Goal: Task Accomplishment & Management: Manage account settings

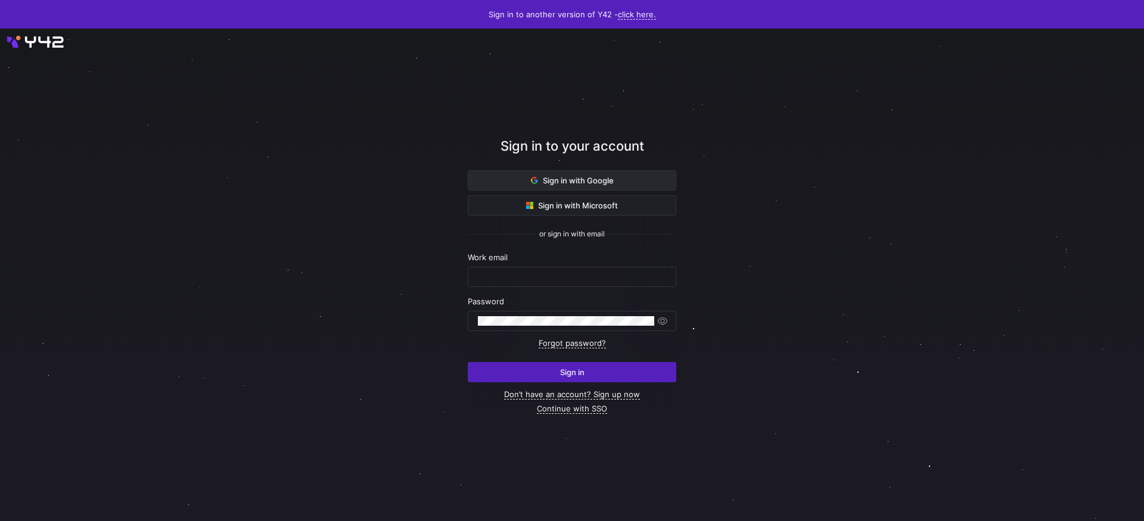
click at [579, 178] on span "Sign in with Google" at bounding box center [572, 181] width 83 height 10
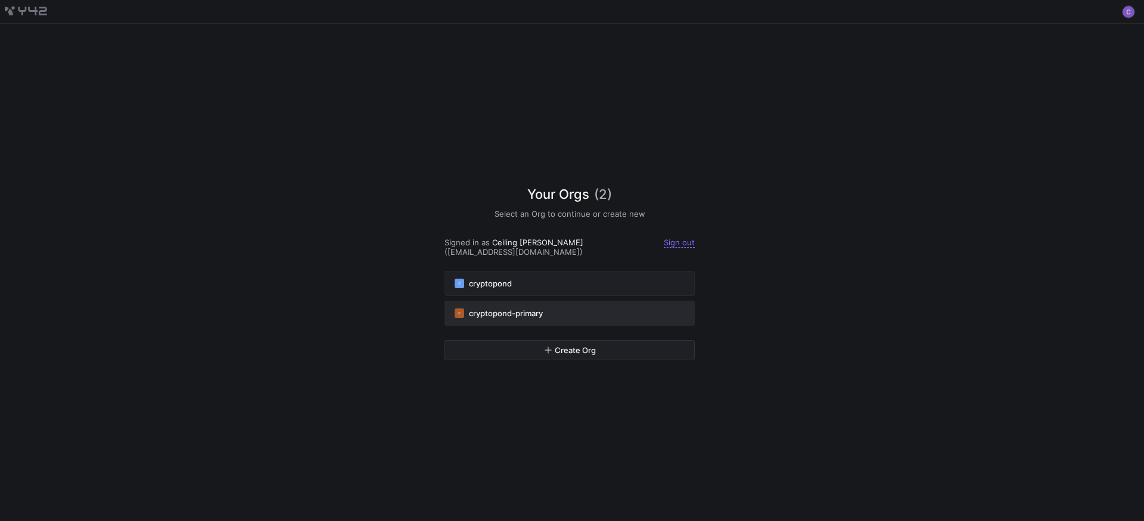
click at [519, 312] on span "cryptopond-primary" at bounding box center [506, 314] width 74 height 10
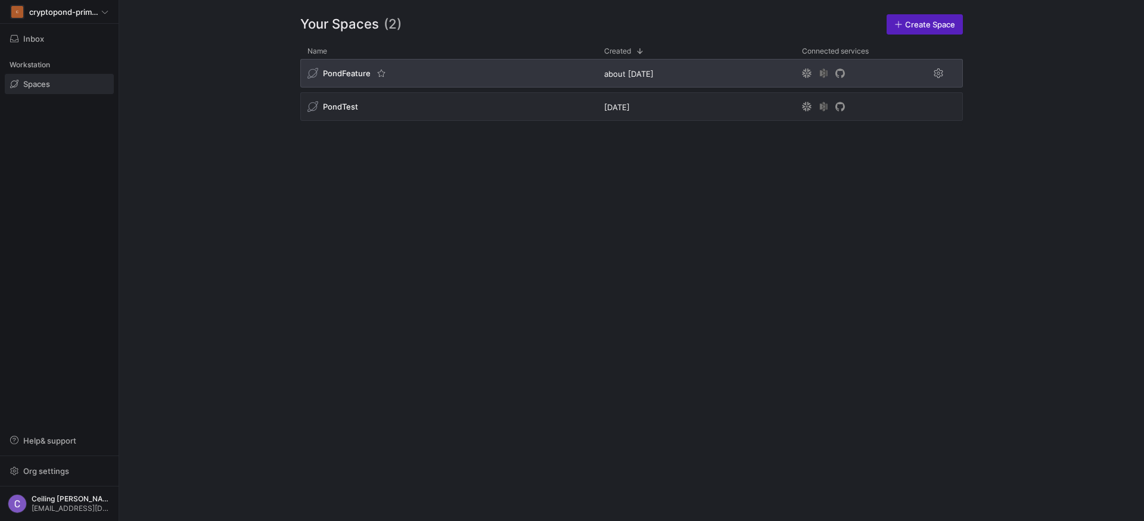
click at [359, 76] on span "PondFeature" at bounding box center [347, 74] width 48 height 10
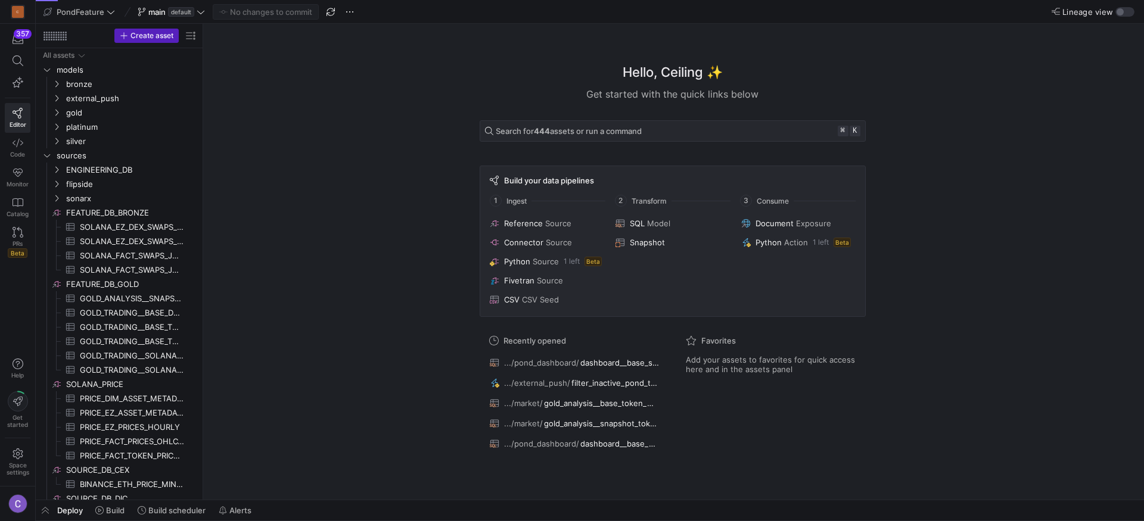
click at [412, 341] on div "Hello, Ceiling ✨ Get started with the quick links below Search for 444 assets o…" at bounding box center [672, 262] width 929 height 476
click at [334, 13] on span "button" at bounding box center [331, 12] width 14 height 14
click at [334, 13] on div at bounding box center [330, 12] width 11 height 11
click at [63, 516] on div "Deploy Build Build scheduler Alerts" at bounding box center [146, 511] width 221 height 20
click at [44, 510] on span "button" at bounding box center [45, 511] width 19 height 20
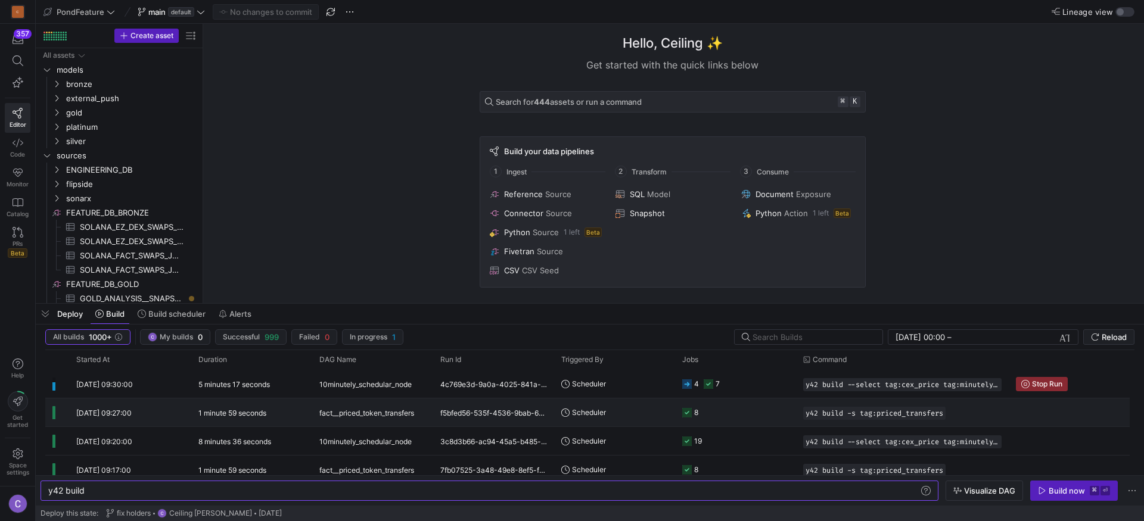
click at [287, 412] on div "1 minute 59 seconds" at bounding box center [251, 413] width 121 height 28
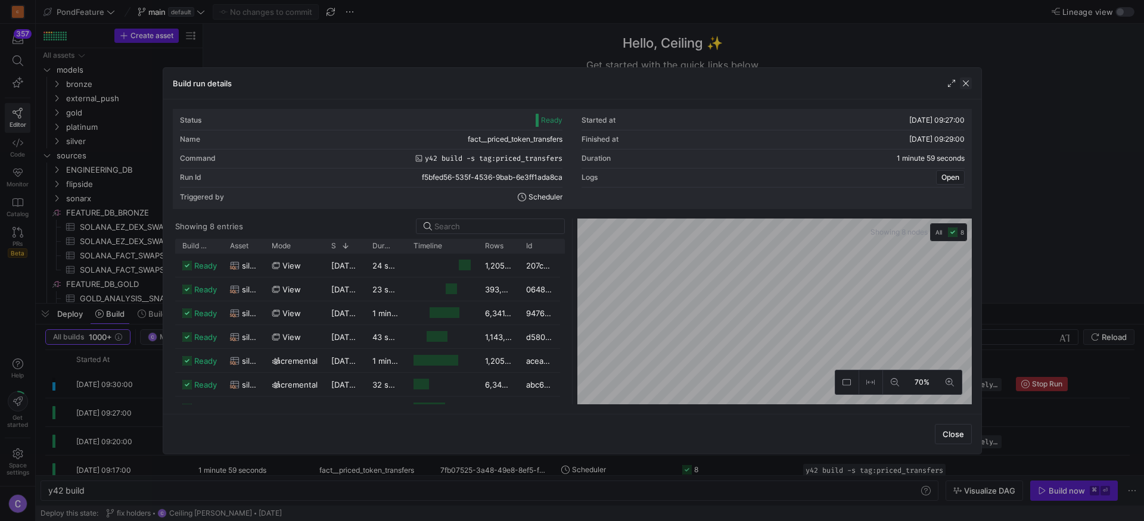
click at [967, 81] on span "button" at bounding box center [966, 83] width 12 height 12
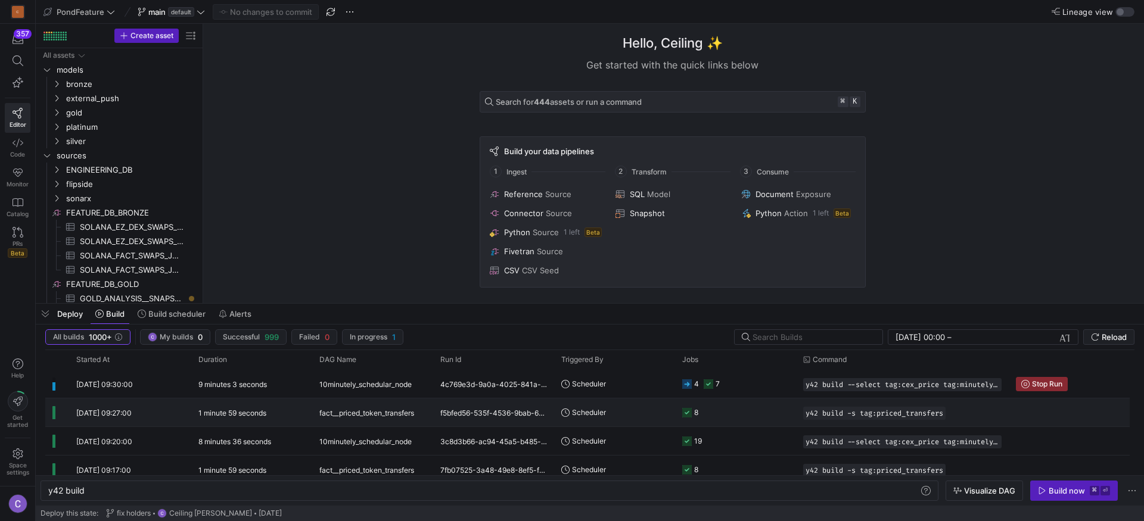
click at [286, 414] on div "1 minute 59 seconds" at bounding box center [251, 413] width 121 height 28
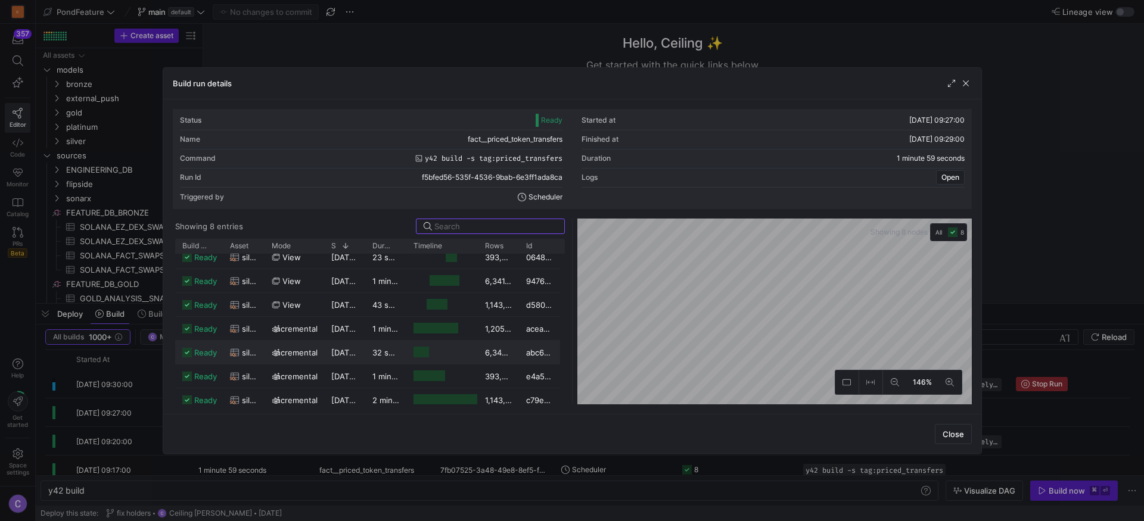
scroll to position [40, 0]
click at [962, 89] on div "Build run details" at bounding box center [572, 84] width 818 height 32
click at [964, 87] on span "button" at bounding box center [966, 83] width 12 height 12
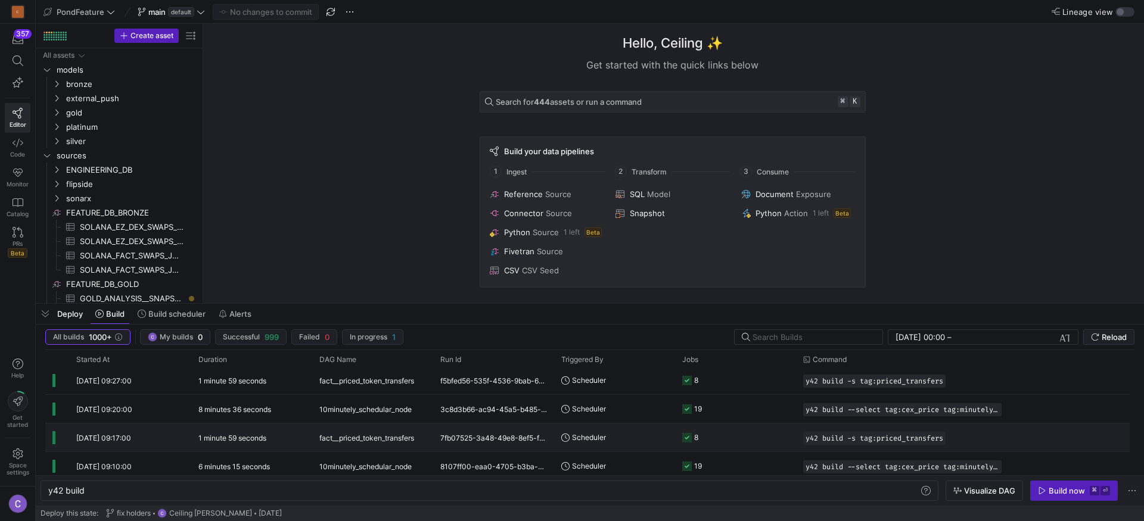
scroll to position [0, 0]
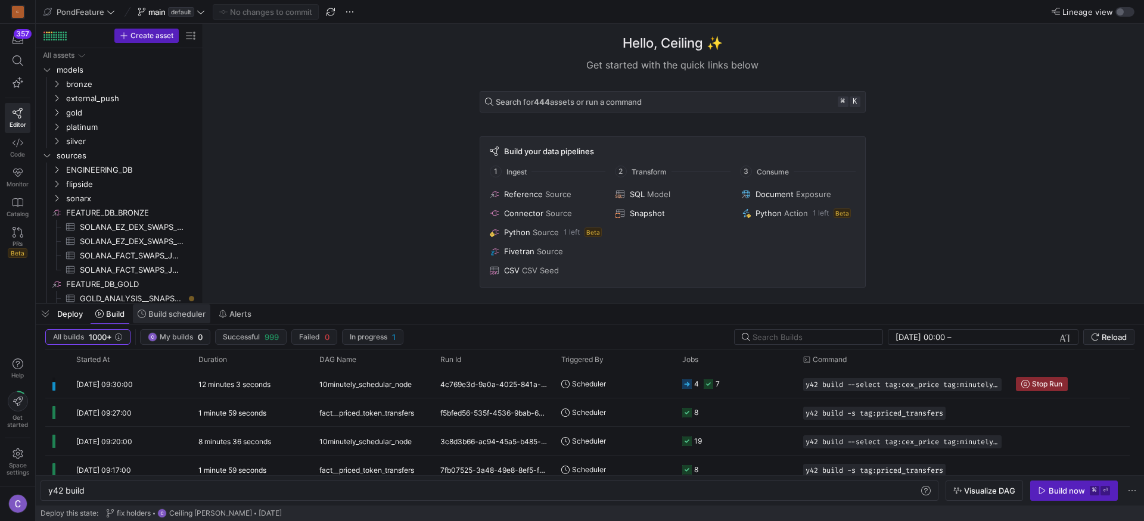
click at [192, 316] on span "Build scheduler" at bounding box center [176, 314] width 57 height 10
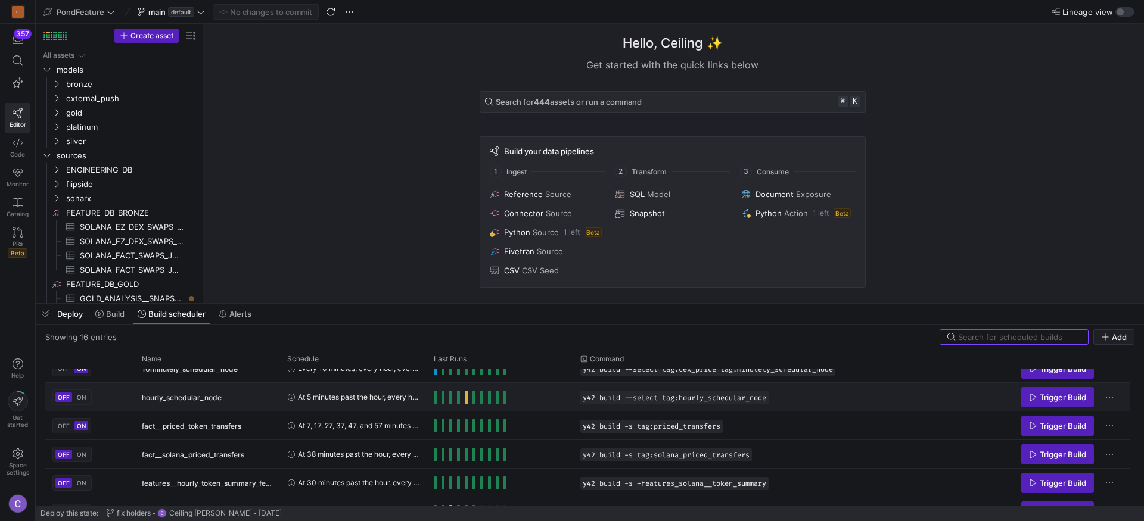
scroll to position [71, 0]
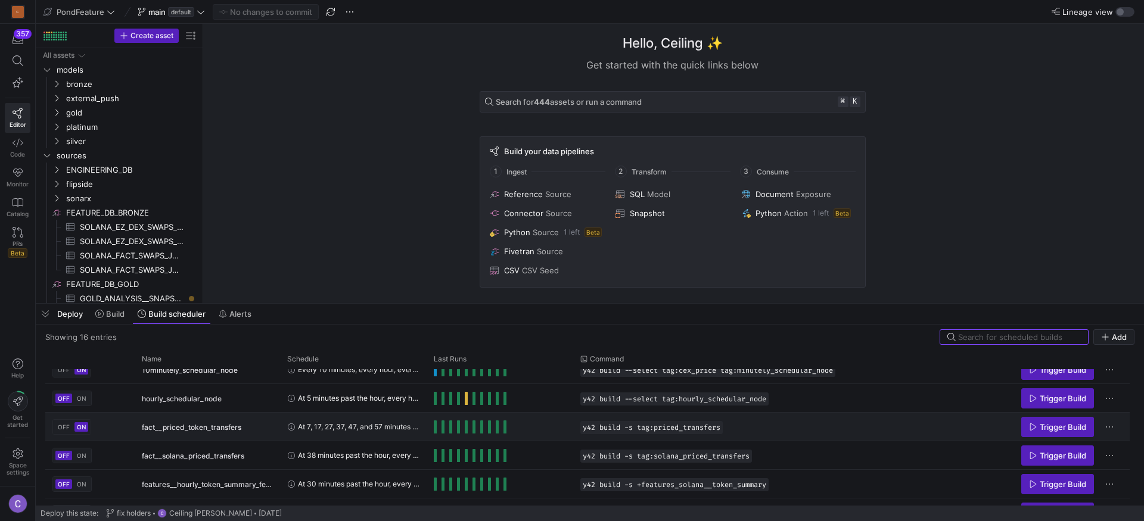
click at [60, 429] on span "OFF" at bounding box center [64, 427] width 12 height 7
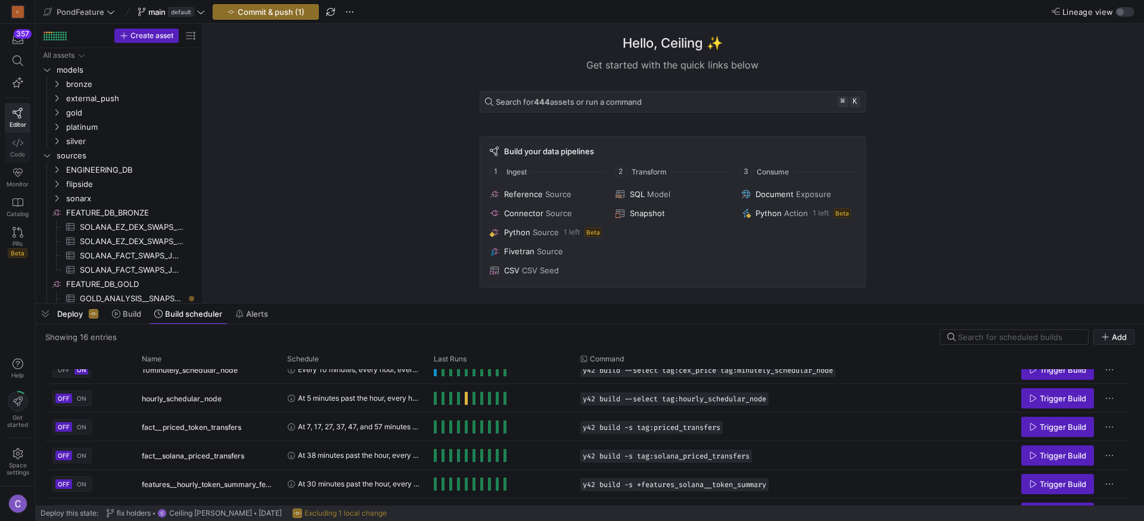
click at [18, 147] on icon at bounding box center [18, 143] width 11 height 11
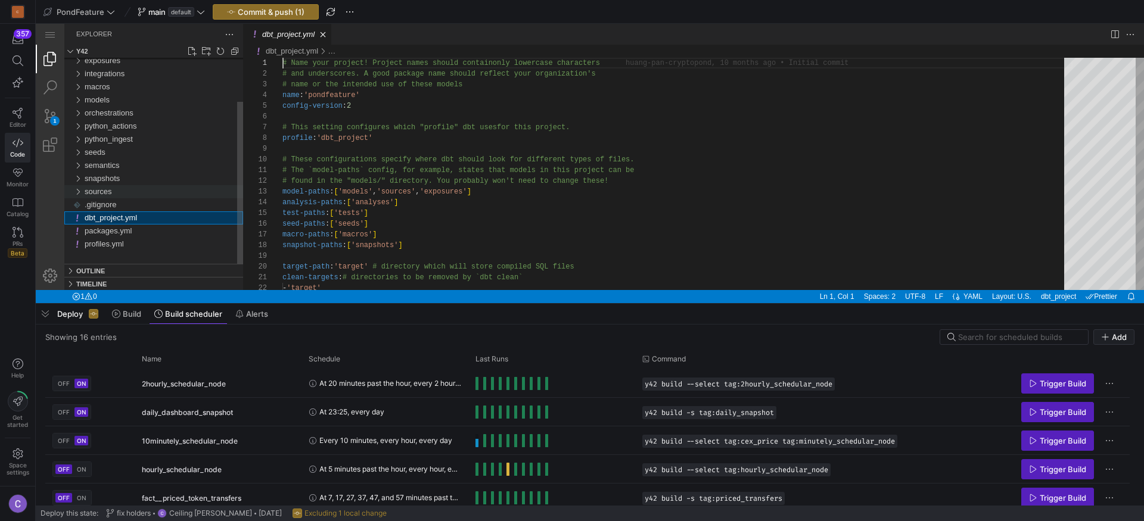
click at [114, 190] on div "sources" at bounding box center [164, 191] width 159 height 13
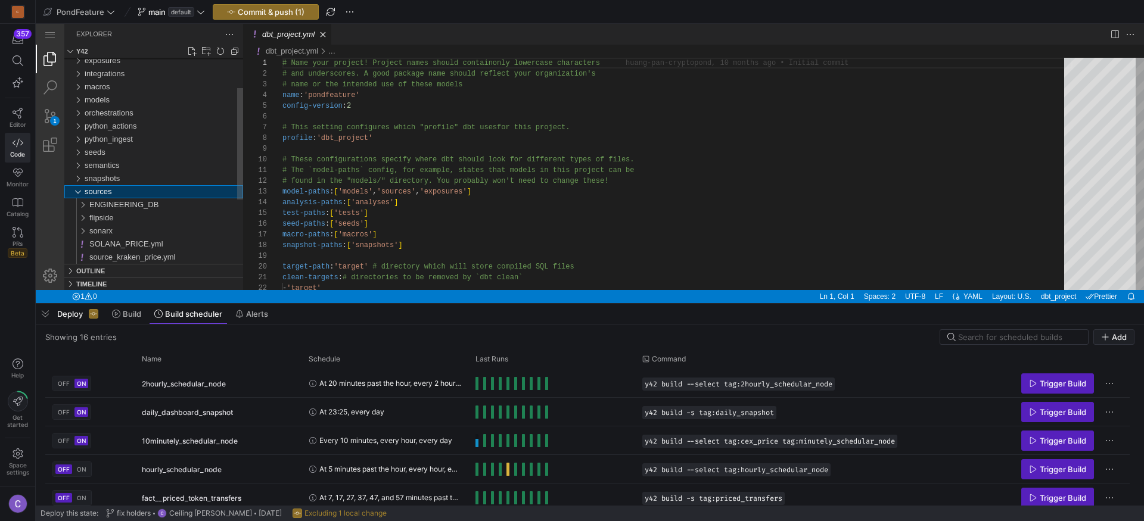
click at [114, 190] on div "sources" at bounding box center [164, 191] width 159 height 13
click at [114, 99] on div "models" at bounding box center [164, 100] width 159 height 13
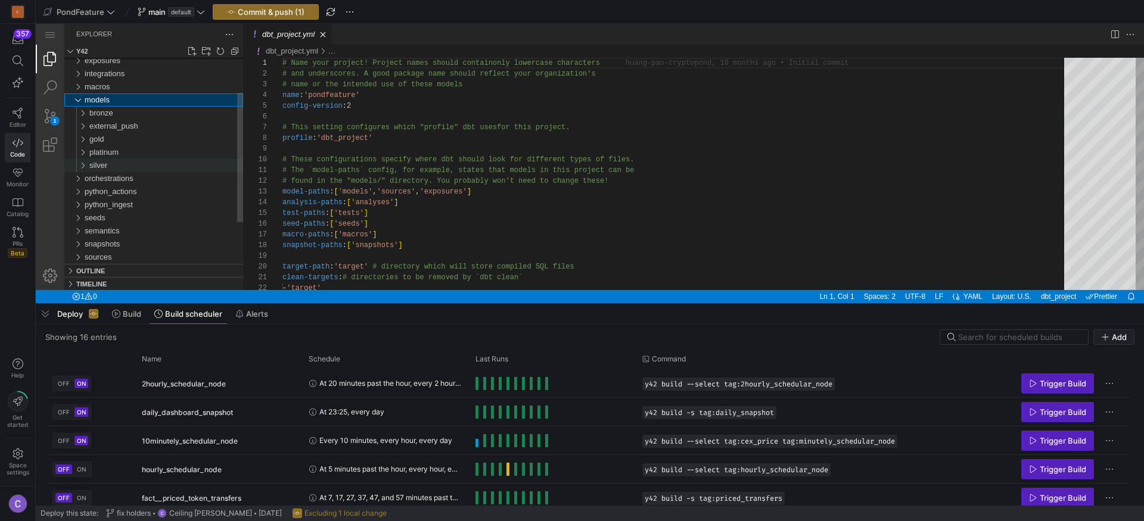
click at [111, 167] on div "silver" at bounding box center [166, 165] width 154 height 13
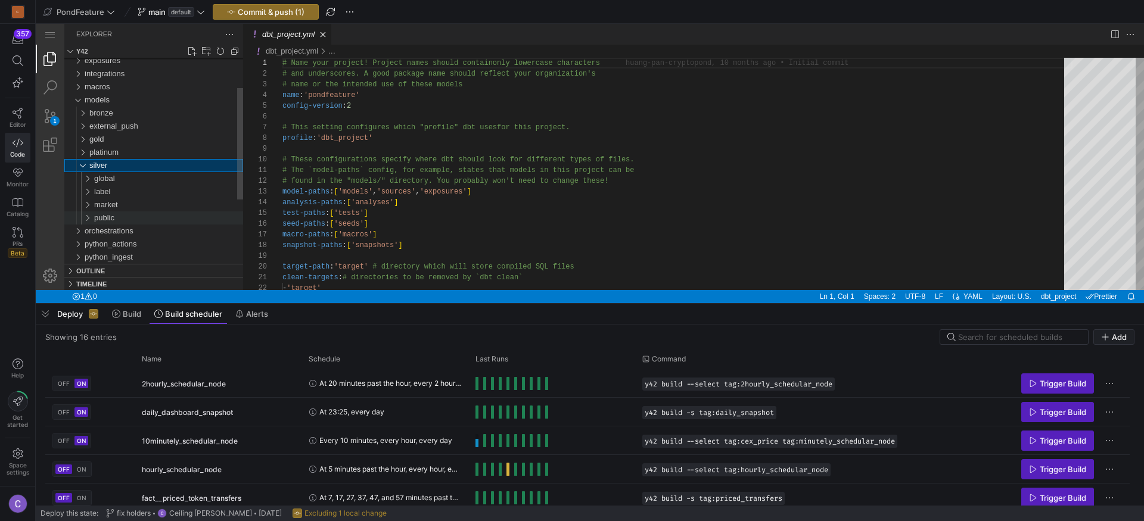
click at [120, 213] on div "public" at bounding box center [168, 218] width 149 height 13
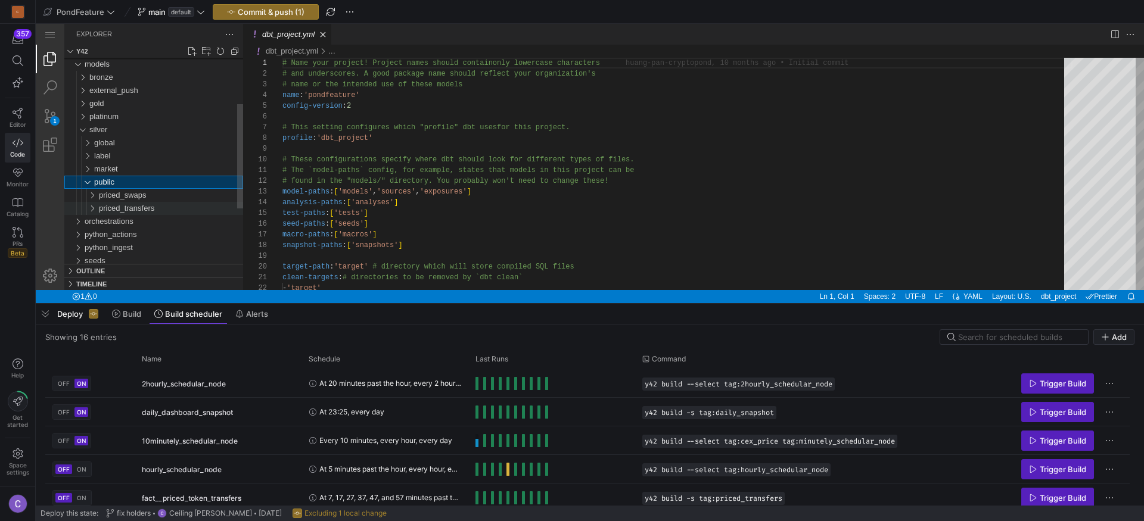
click at [125, 207] on span "priced_transfers" at bounding box center [126, 208] width 55 height 9
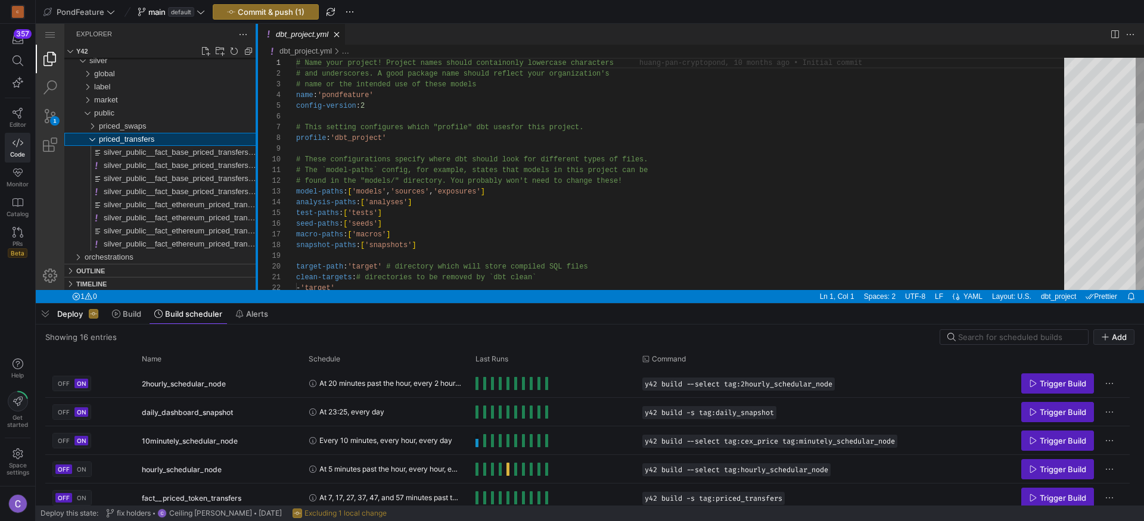
drag, startPoint x: 242, startPoint y: 187, endPoint x: 411, endPoint y: 184, distance: 169.3
click at [258, 184] on div at bounding box center [257, 157] width 2 height 266
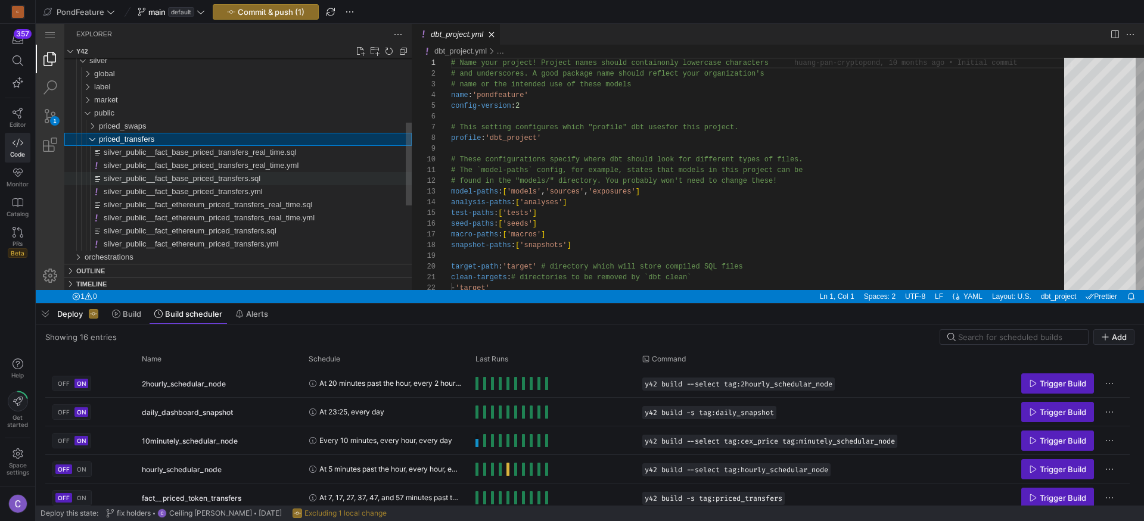
click at [221, 182] on span "silver_public__fact_base_priced_transfers.sql" at bounding box center [182, 178] width 157 height 9
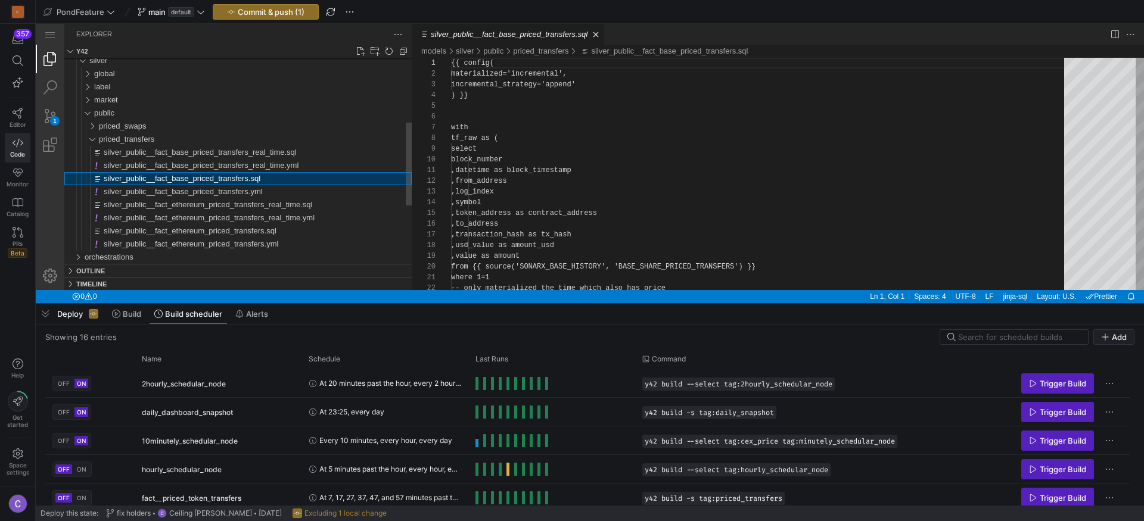
scroll to position [107, 0]
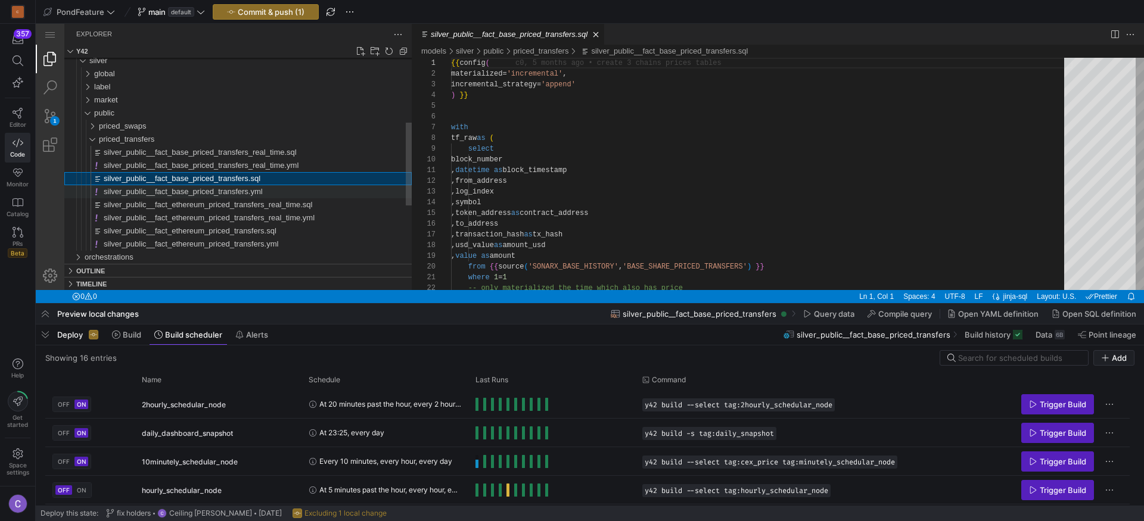
click at [263, 189] on span "silver_public__fact_base_priced_transfers.yml" at bounding box center [183, 191] width 159 height 9
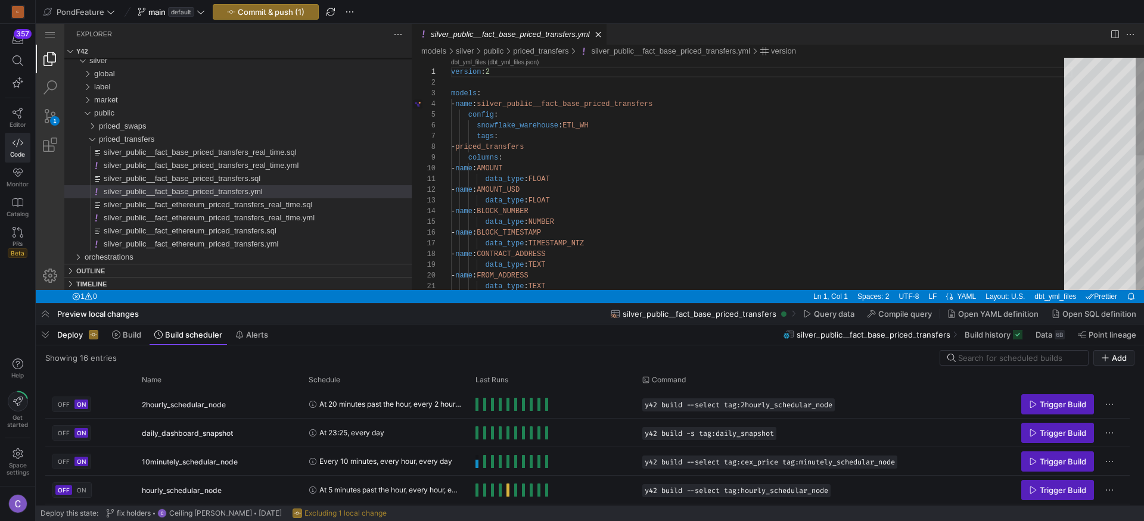
click at [583, 125] on div "version : 2 models : - name : silver_public__fact_base_priced_transfers config …" at bounding box center [762, 334] width 622 height 552
click at [659, 120] on div "version : 2 models : - name : silver_public__fact_base_priced_transfers config …" at bounding box center [762, 334] width 622 height 552
type textarea "version: 2 models: - name: silver_public__fact_base_priced_transfers config: sn…"
click at [272, 9] on span "Commit & push (1)" at bounding box center [271, 12] width 67 height 10
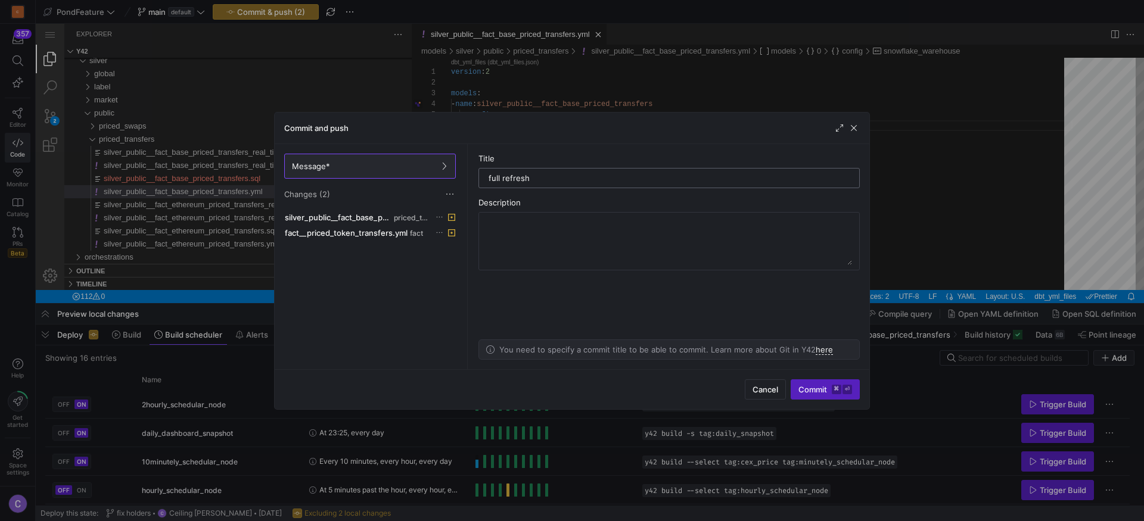
click at [552, 182] on input "full refresh" at bounding box center [669, 178] width 361 height 10
paste input "silver_public__fact_base_priced_transfers"
type input "full refresh silver_public__fact_base_priced_transfers"
click at [818, 390] on span "Commit ⌘ ⏎" at bounding box center [826, 390] width 54 height 10
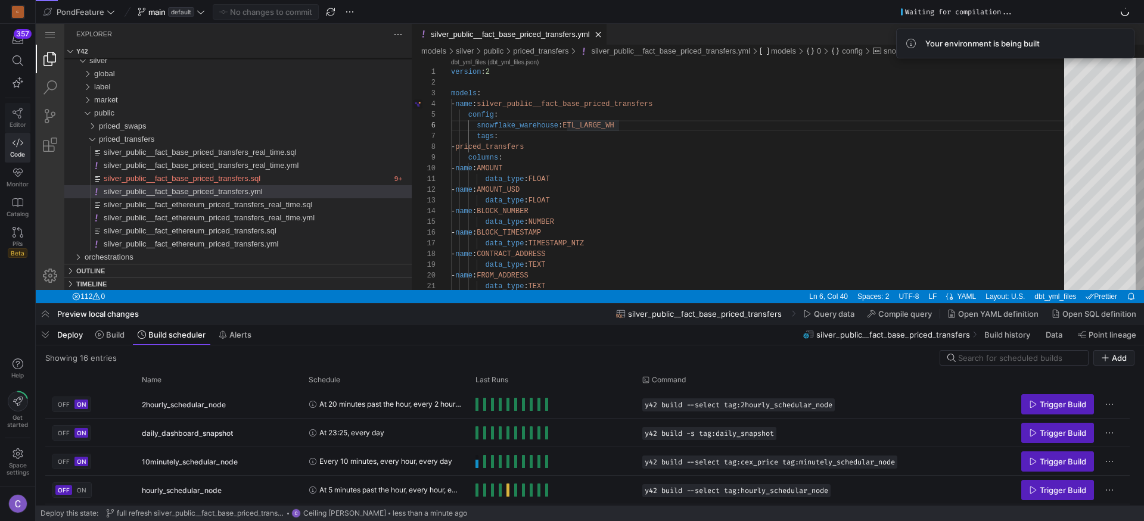
click at [17, 118] on icon at bounding box center [18, 113] width 11 height 11
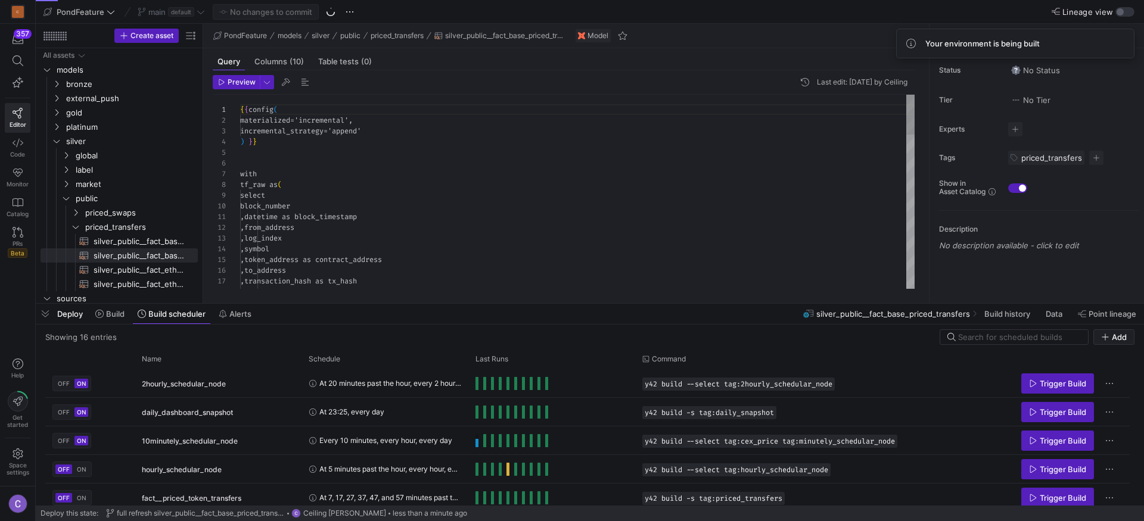
scroll to position [107, 0]
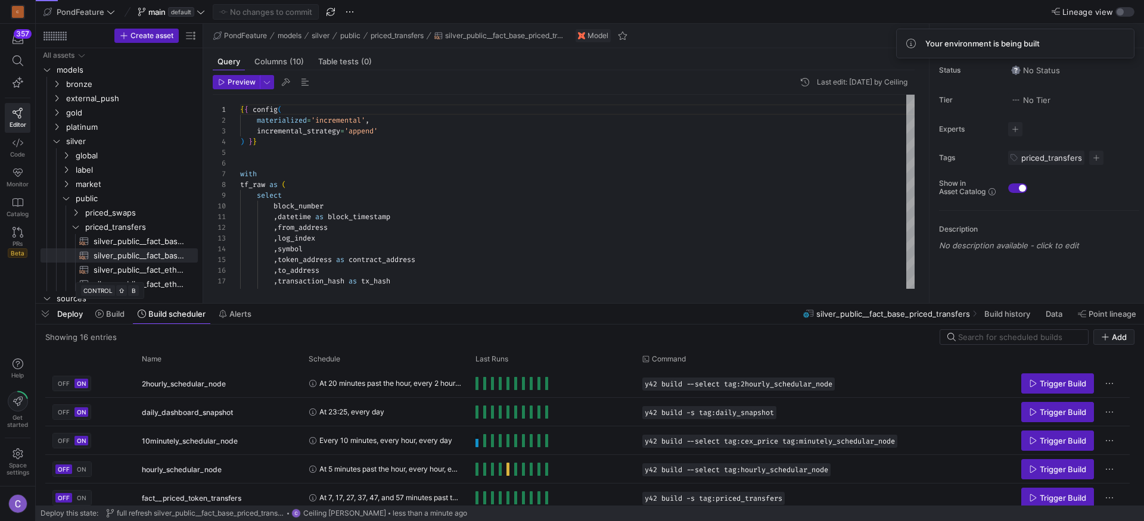
click at [75, 319] on div "Deploy Build Build scheduler Alerts" at bounding box center [146, 314] width 221 height 20
click at [44, 322] on span "button" at bounding box center [45, 314] width 19 height 20
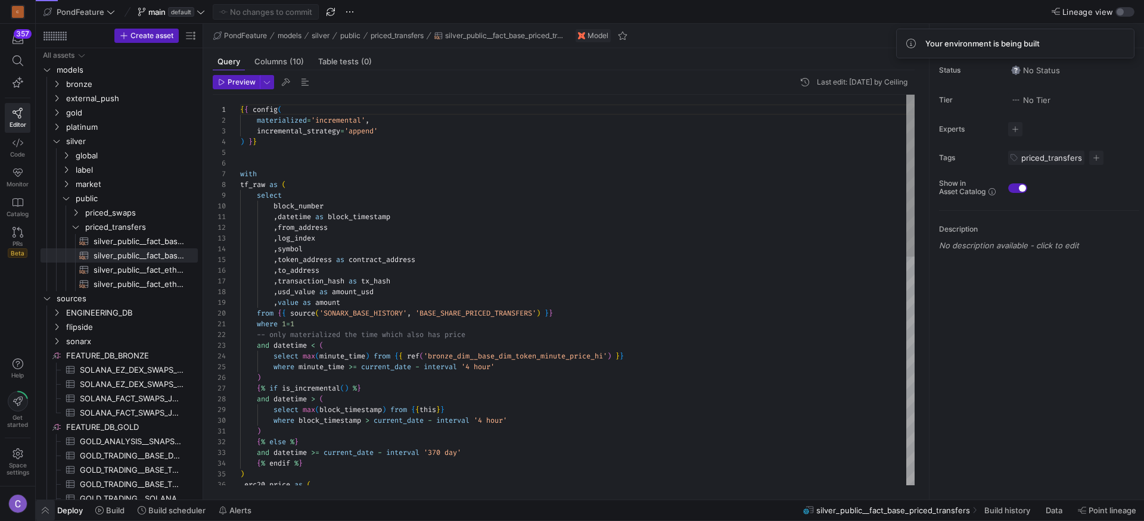
click at [47, 510] on span "button" at bounding box center [45, 511] width 19 height 20
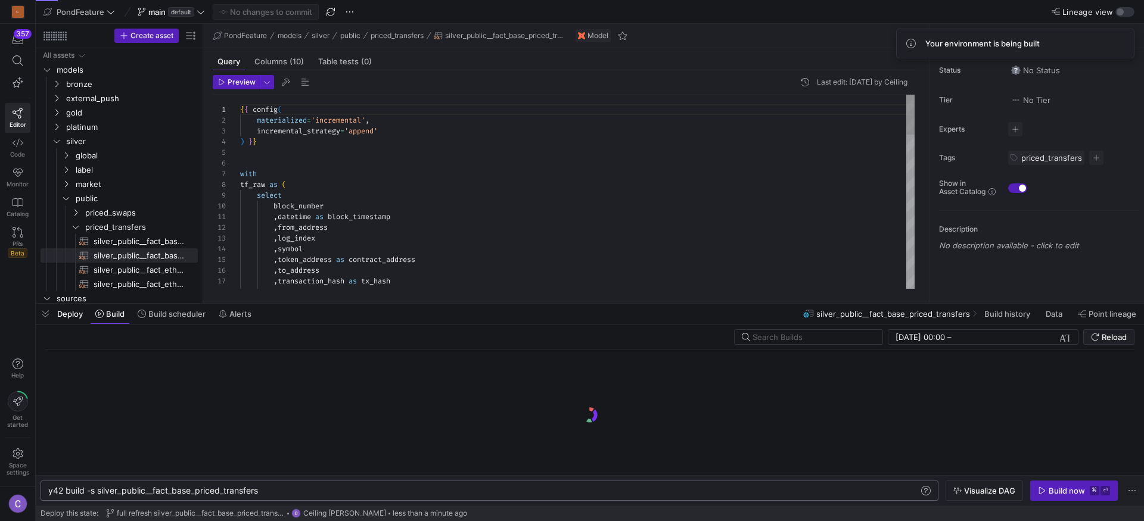
scroll to position [0, 212]
click at [280, 494] on div "y42 build -s silver_public__fact_base_priced_trans fers" at bounding box center [483, 491] width 871 height 10
click at [228, 486] on div "y42 build -s silver_public__fact_base_priced_trans fers" at bounding box center [483, 491] width 871 height 10
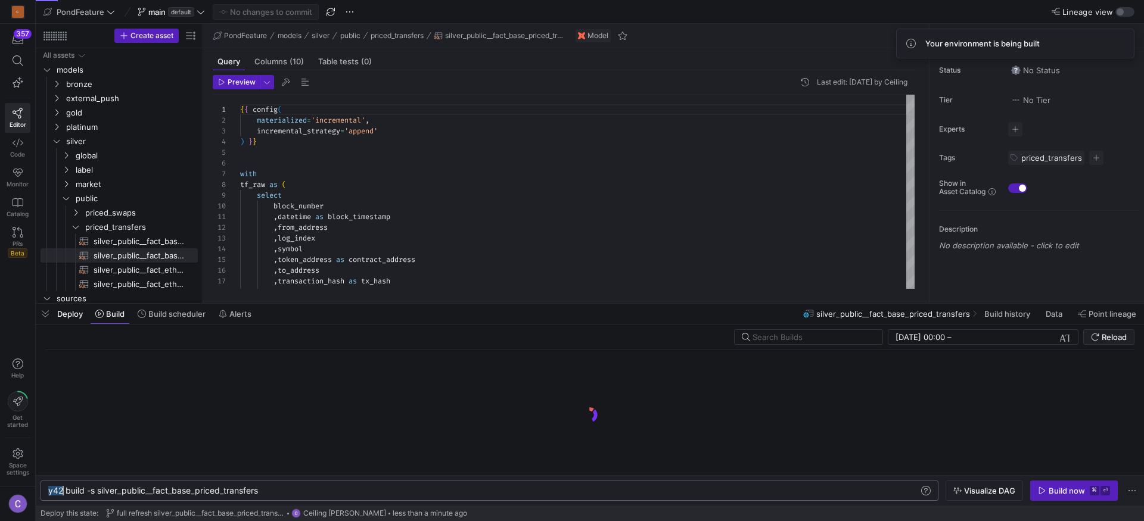
click at [230, 489] on div "y42 build -s silver_public__fact_base_priced_trans fers" at bounding box center [483, 491] width 871 height 10
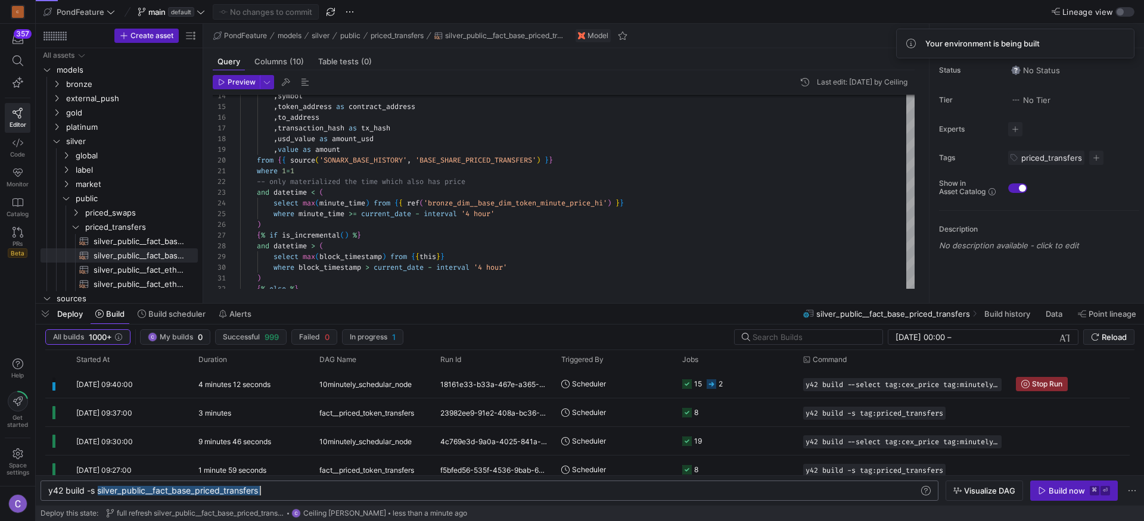
click at [284, 489] on div "y42 build -s silver_public__fact_base_priced_trans fers" at bounding box center [483, 491] width 871 height 10
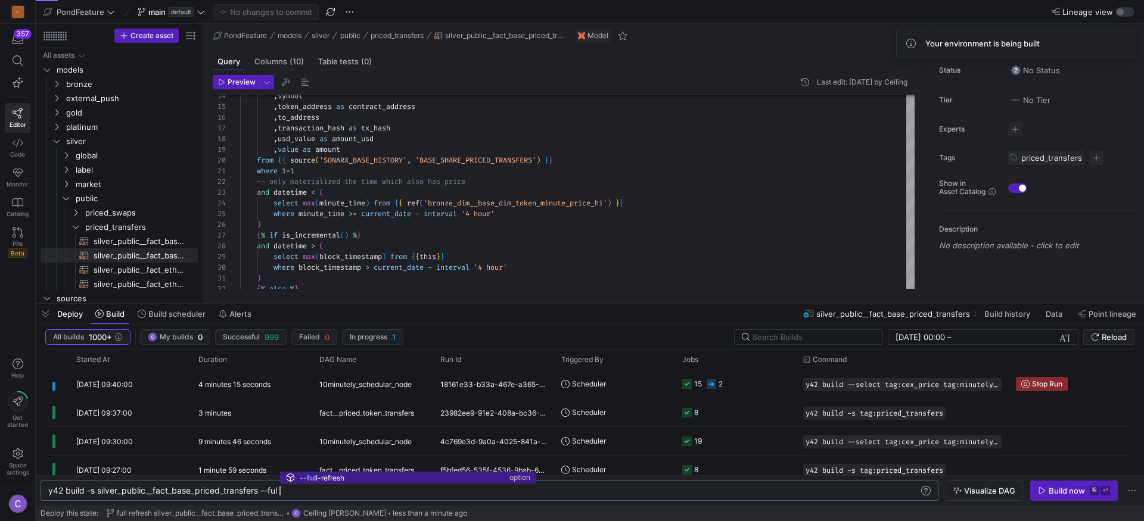
scroll to position [0, 265]
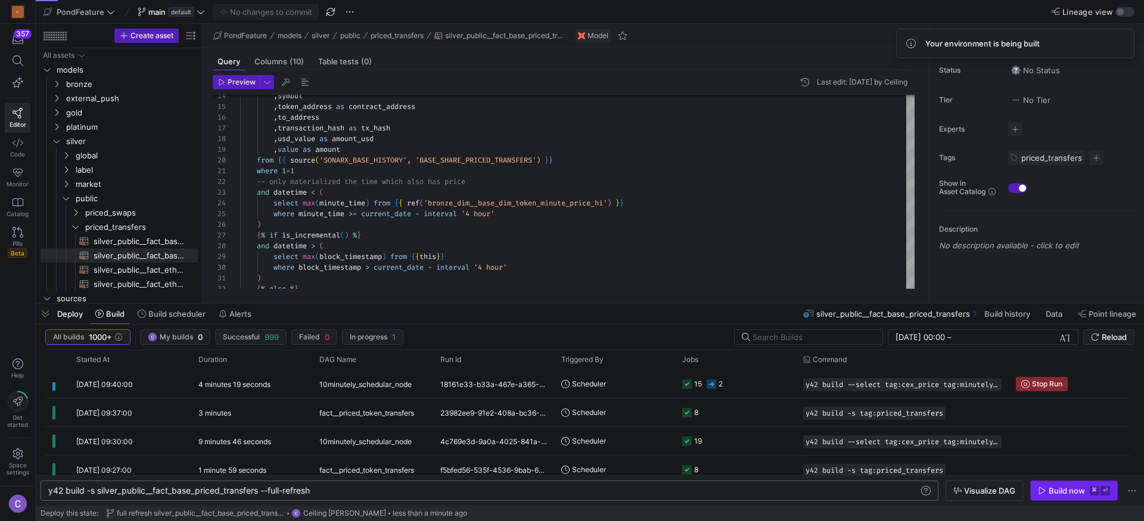
type textarea "y42 build -s silver_public__fact_base_priced_transfers --full-refresh"
click at [1073, 497] on span "button" at bounding box center [1074, 491] width 86 height 19
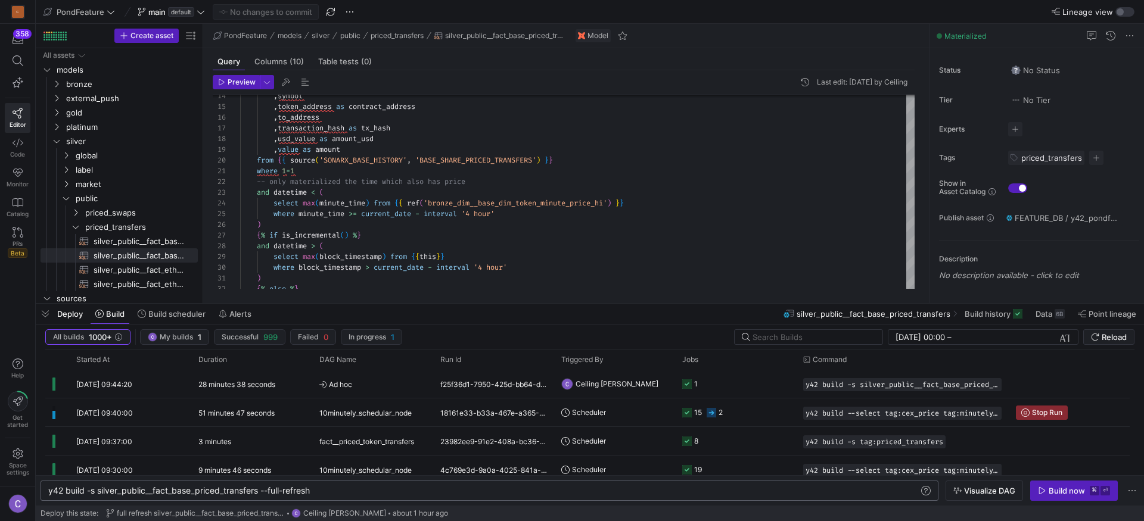
drag, startPoint x: 203, startPoint y: 204, endPoint x: 436, endPoint y: 247, distance: 236.3
click at [433, 246] on as-split "Create asset Drag here to set row groups Drag here to set column labels Group 1…" at bounding box center [590, 164] width 1108 height 280
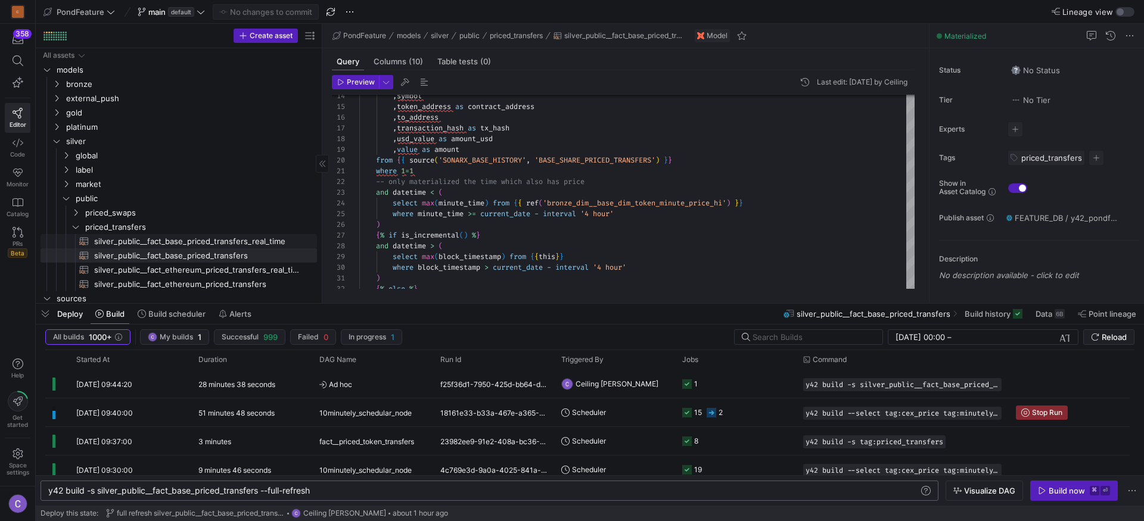
click at [237, 240] on span "silver_public__fact_base_priced_transfers_real_time​​​​​​​​​​" at bounding box center [198, 242] width 209 height 14
type textarea "{{ config( materialized='view' ) }} {% set history_table = ref('silver_public__…"
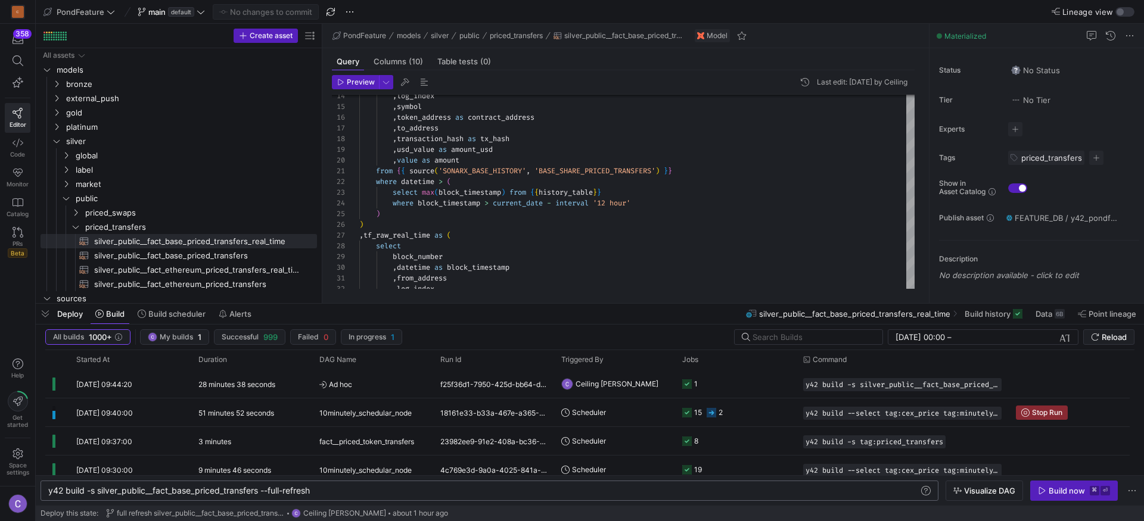
click at [57, 320] on div "Deploy Build Build scheduler Alerts" at bounding box center [146, 314] width 221 height 20
click at [39, 314] on span "button" at bounding box center [45, 314] width 19 height 20
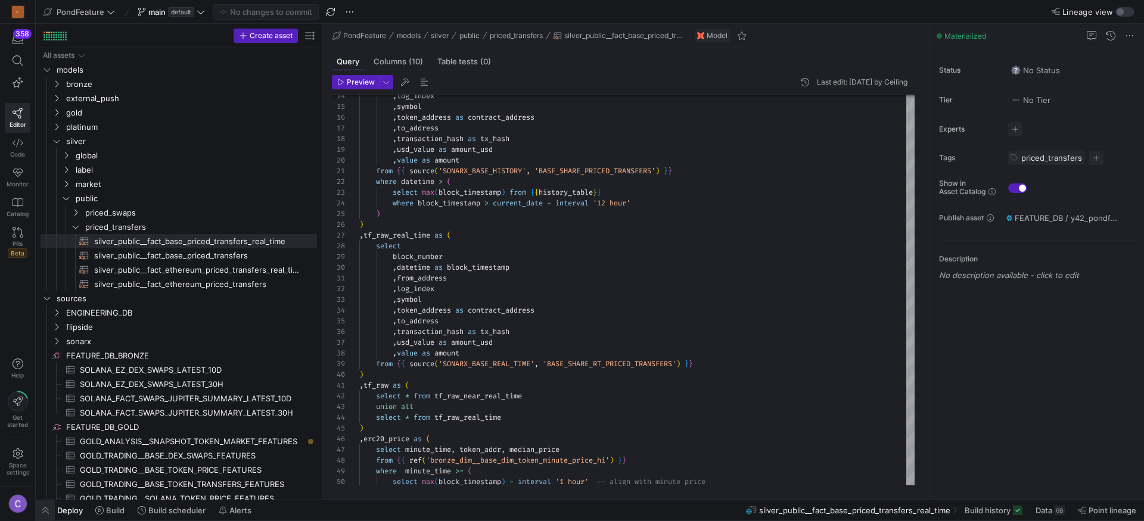
click at [46, 516] on span "button" at bounding box center [45, 511] width 19 height 20
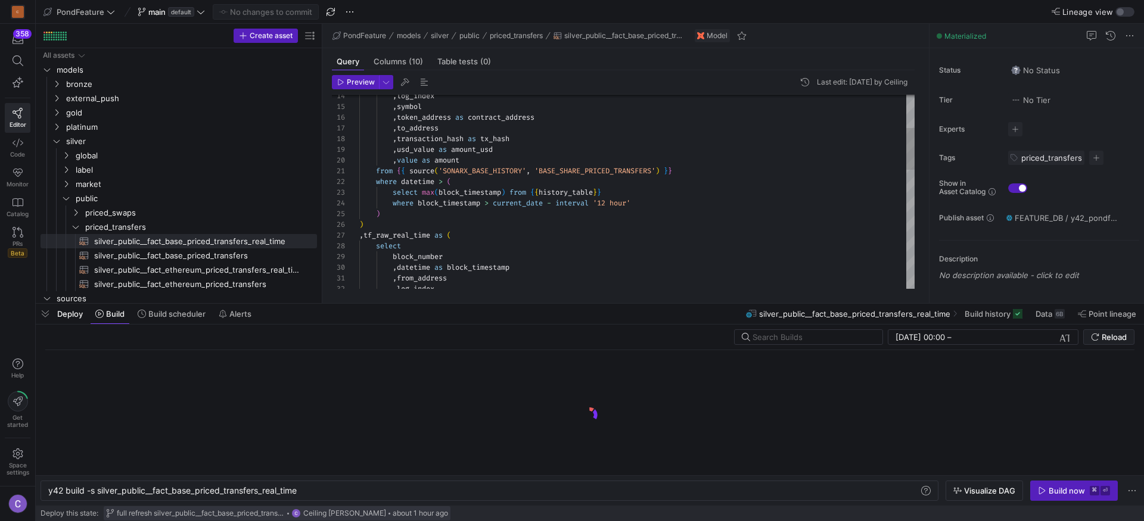
scroll to position [0, 251]
click at [1046, 496] on span "button" at bounding box center [1074, 491] width 86 height 19
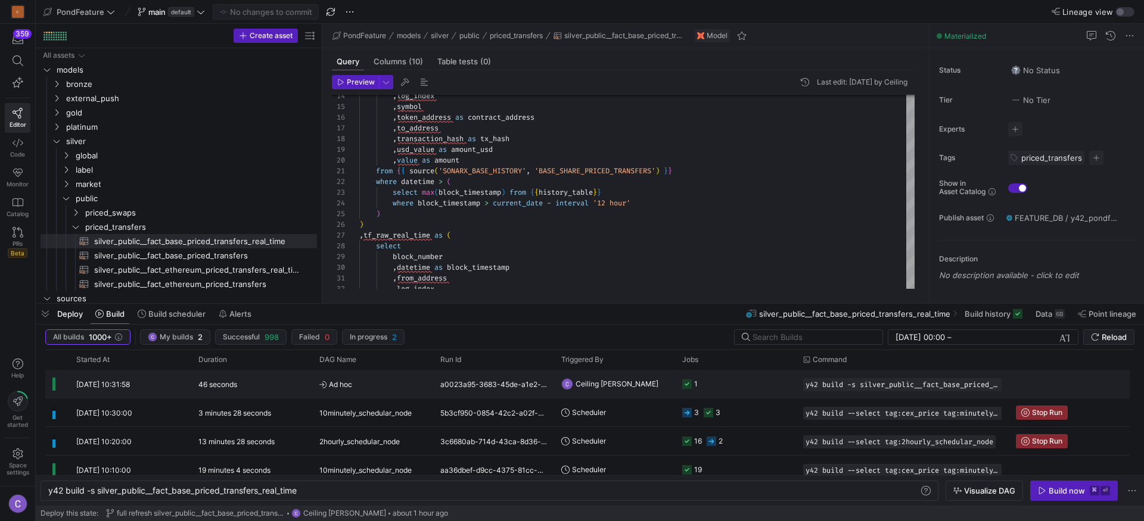
click at [764, 387] on y42-job-status-cell-renderer "1" at bounding box center [735, 384] width 107 height 27
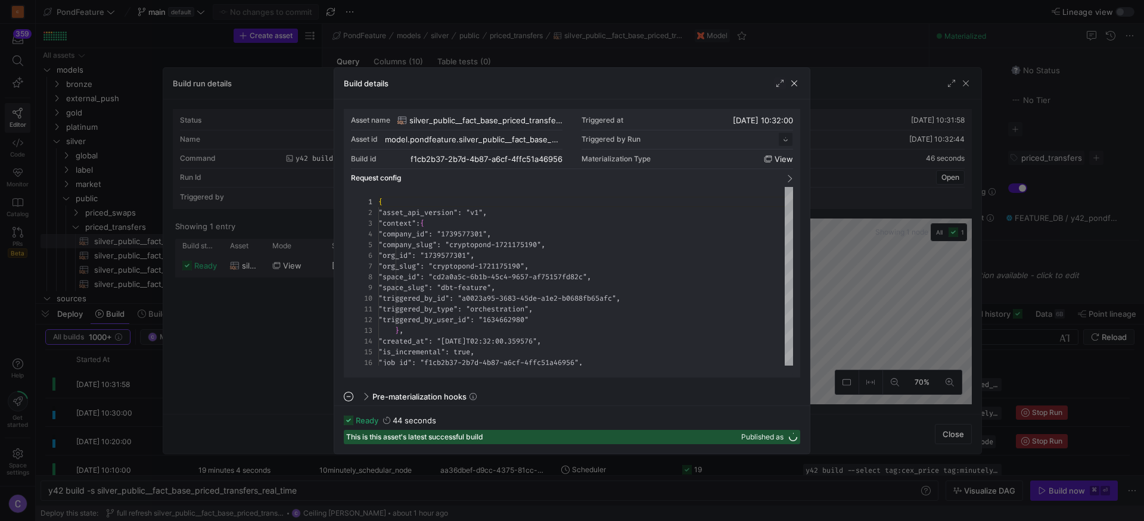
scroll to position [107, 0]
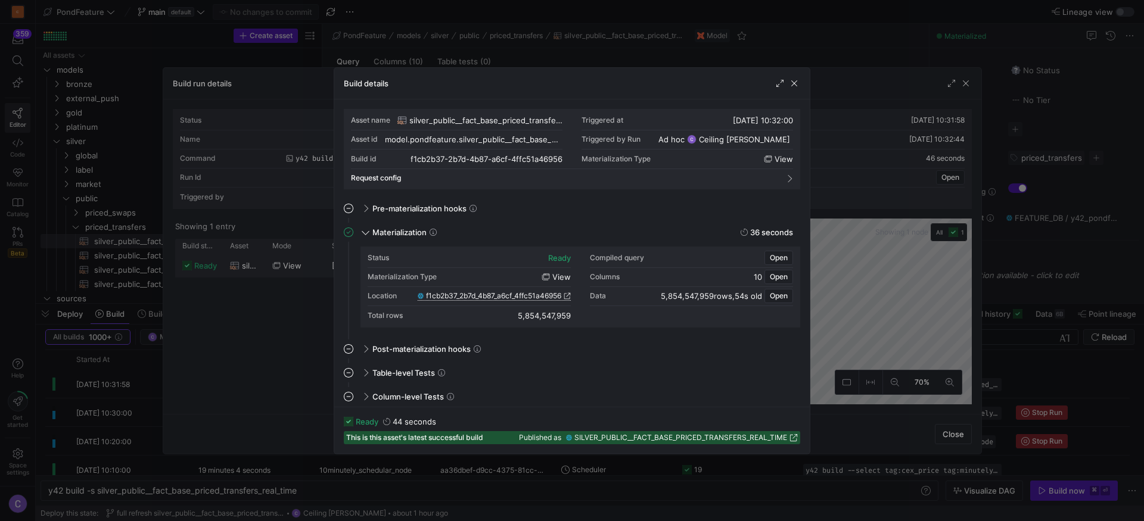
click at [567, 296] on icon at bounding box center [567, 296] width 7 height 7
click at [797, 78] on span "button" at bounding box center [794, 83] width 12 height 12
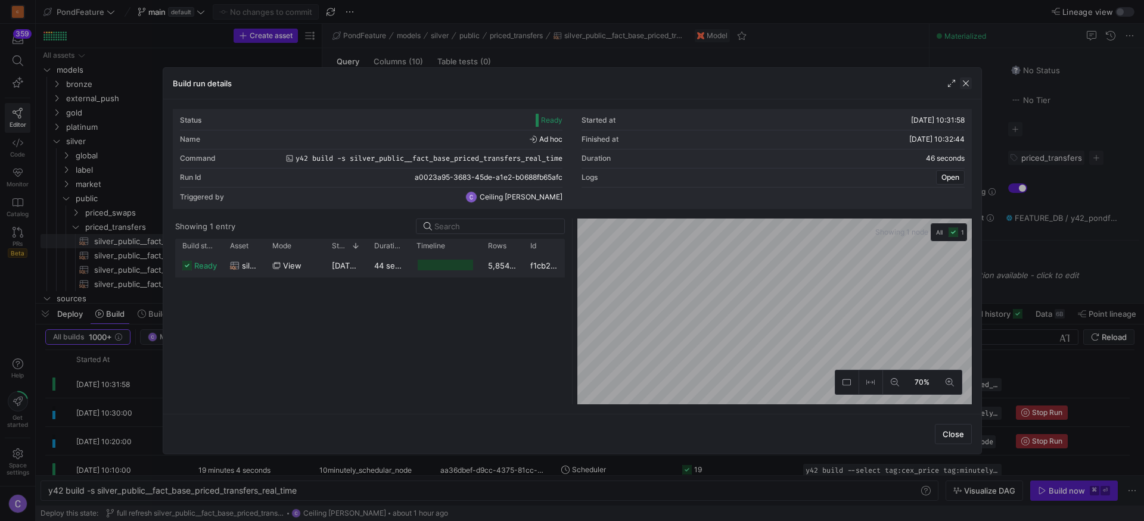
click at [964, 87] on span "button" at bounding box center [966, 83] width 12 height 12
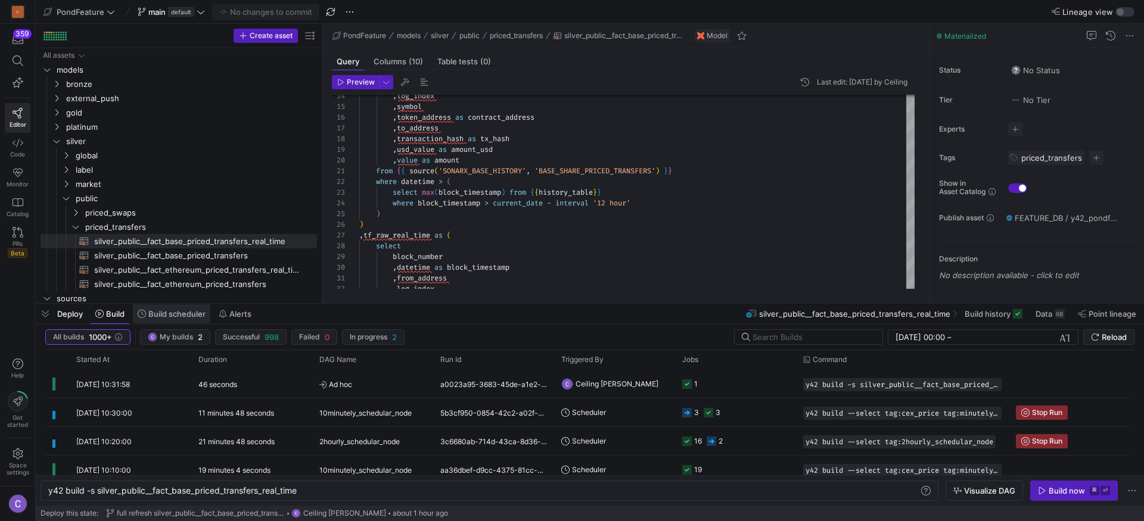
click at [194, 316] on span "Build scheduler" at bounding box center [176, 314] width 57 height 10
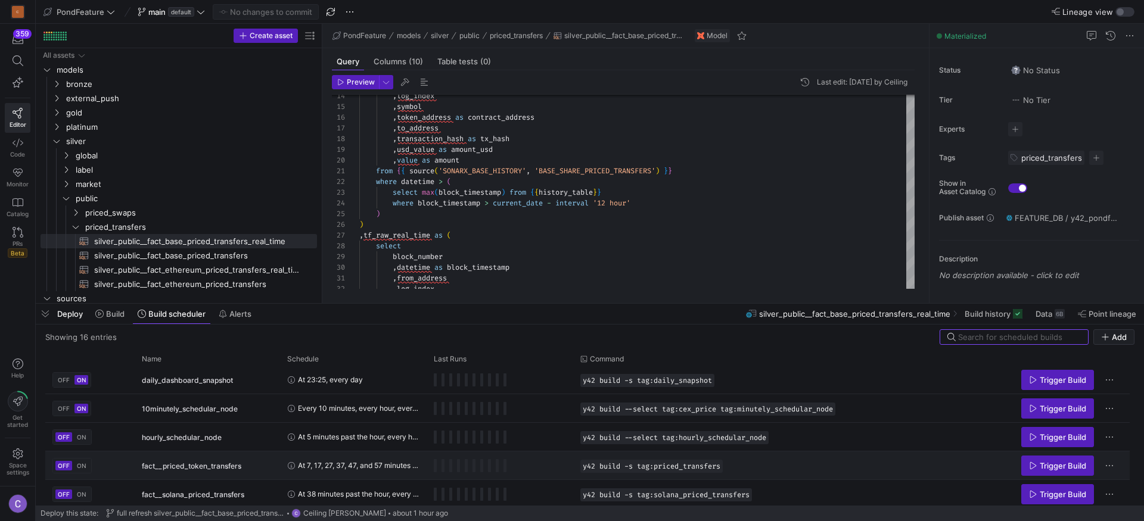
scroll to position [33, 0]
click at [80, 465] on span "ON" at bounding box center [82, 464] width 10 height 7
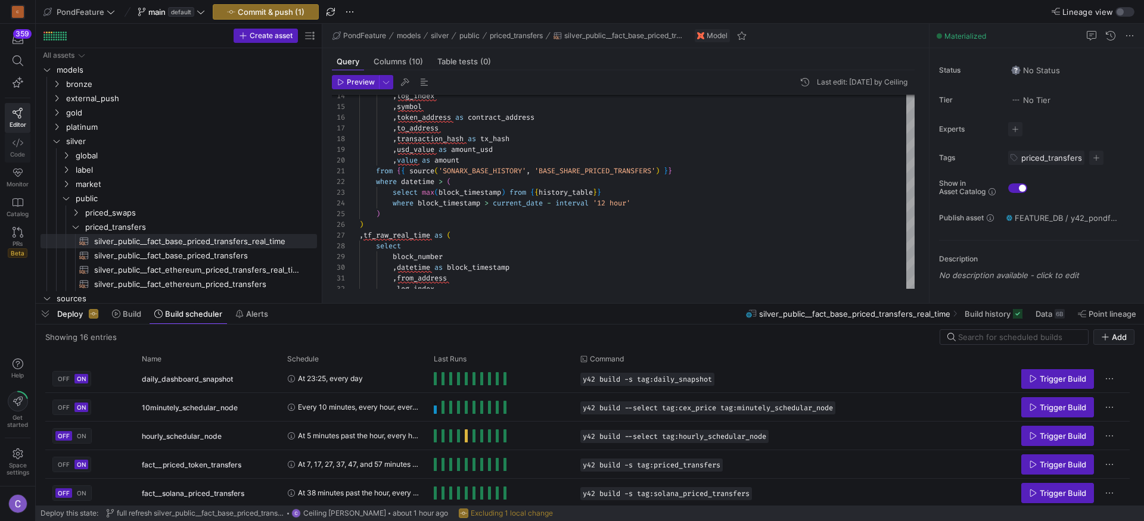
click at [21, 145] on icon at bounding box center [18, 143] width 11 height 11
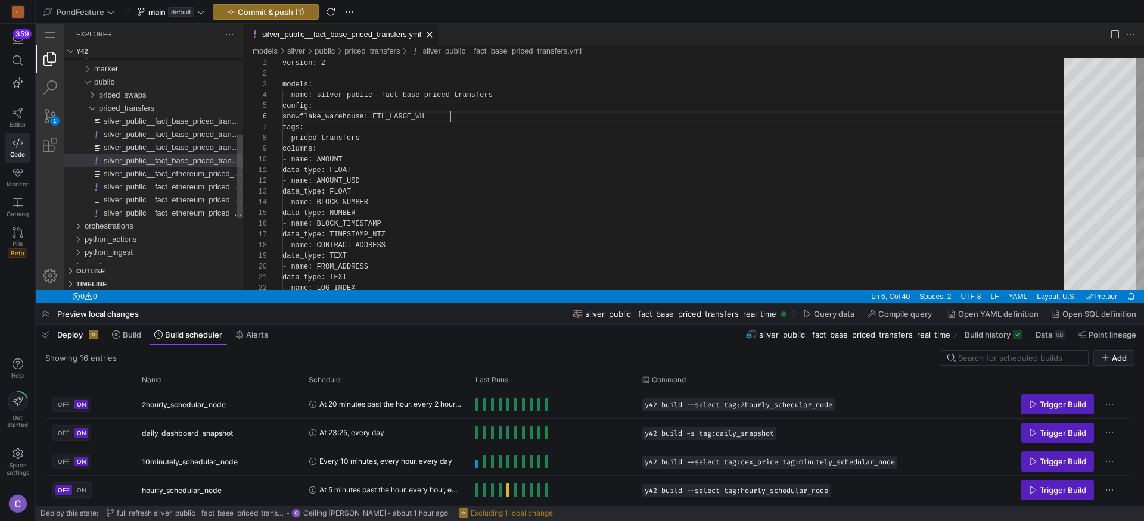
scroll to position [107, 0]
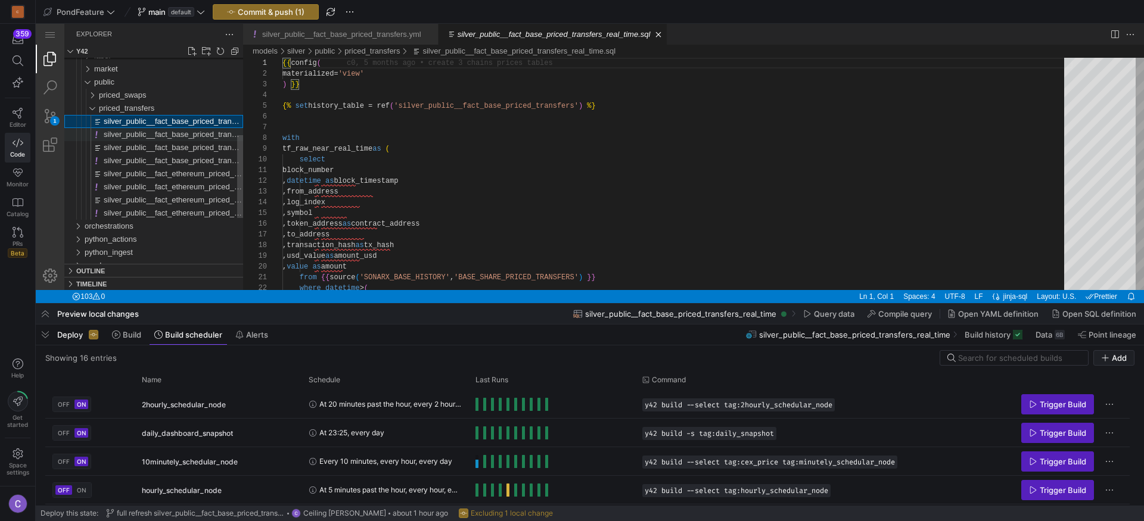
click at [201, 136] on span "silver_public__fact_base_priced_transfers_real_time.yml" at bounding box center [201, 134] width 195 height 9
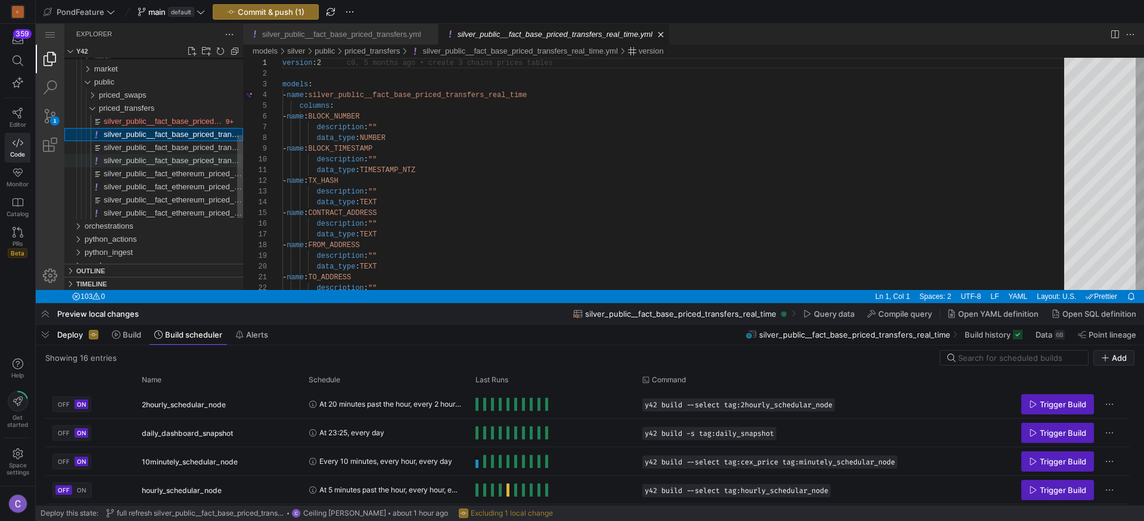
click at [195, 160] on span "silver_public__fact_base_priced_transfers.yml" at bounding box center [183, 160] width 159 height 9
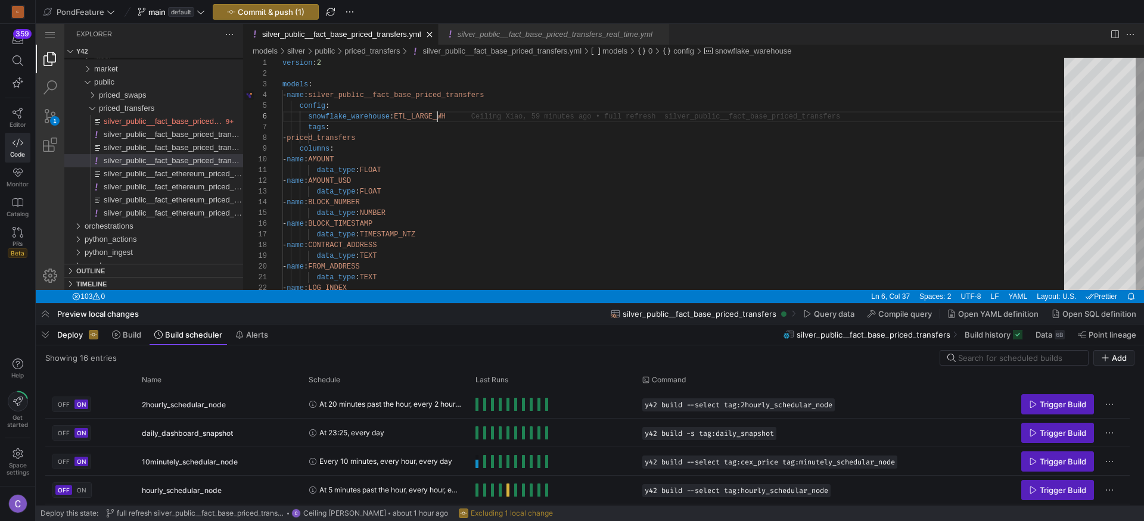
click at [436, 114] on div "version : 2 models : - name : silver_public__fact_base_priced_transfers config …" at bounding box center [677, 330] width 790 height 544
type textarea "version: 2 models: - name: silver_public__fact_base_priced_transfers config: sn…"
click at [251, 12] on span "Commit & push (1)" at bounding box center [271, 12] width 67 height 10
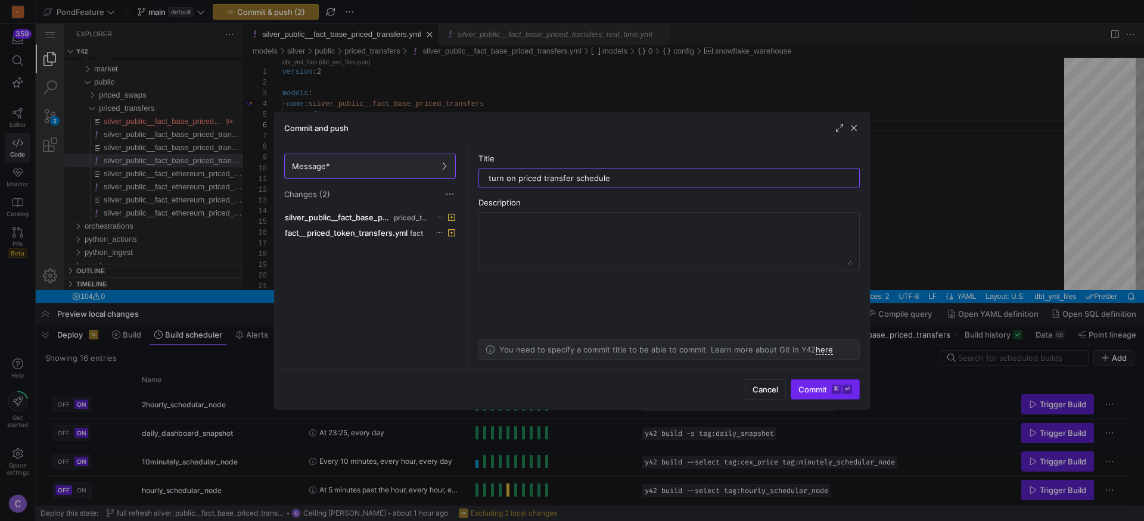
type input "turn on priced transfer schedule"
click at [813, 390] on span "Commit ⌘ ⏎" at bounding box center [826, 390] width 54 height 10
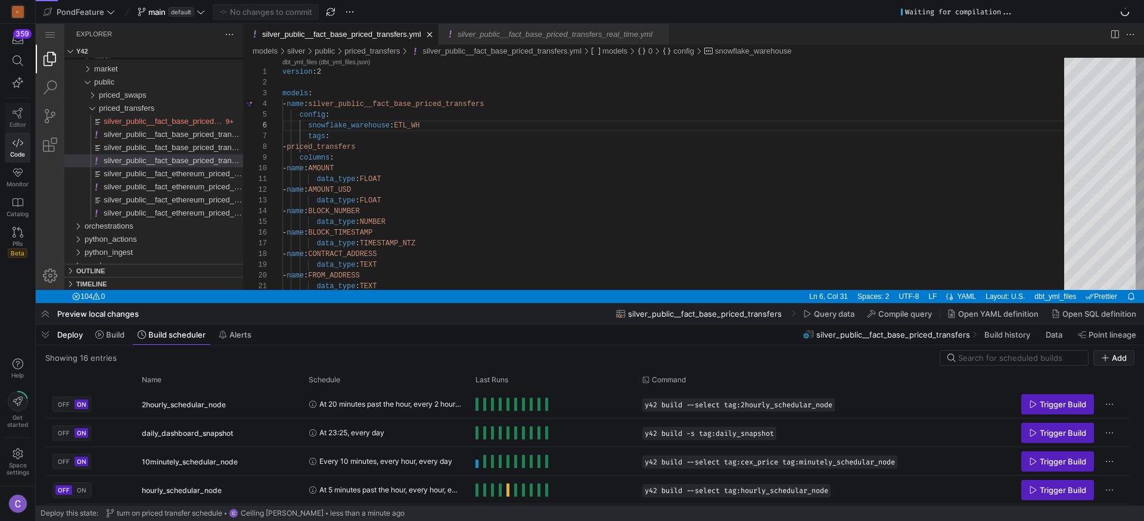
click at [20, 119] on link "Editor" at bounding box center [18, 118] width 26 height 30
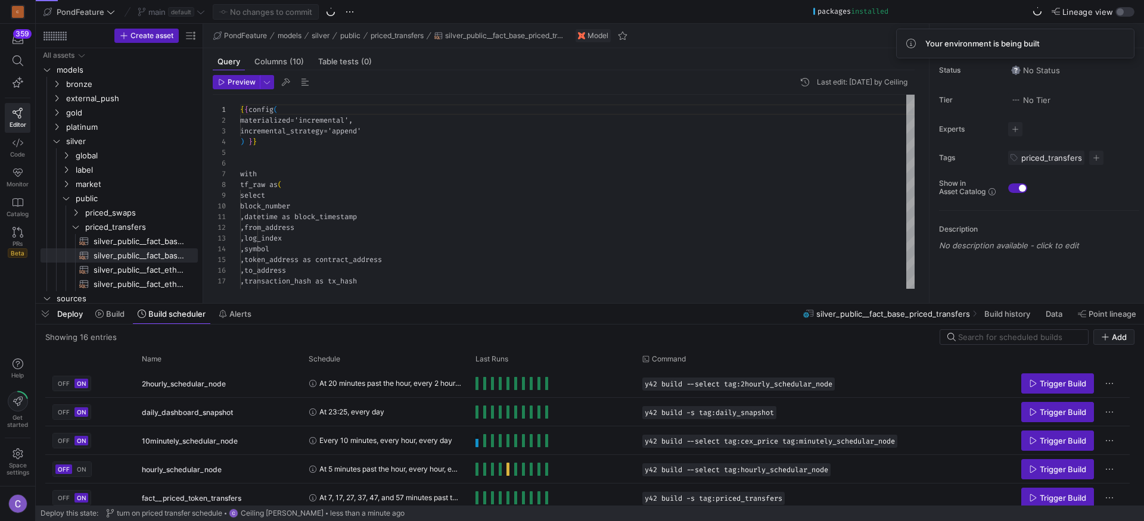
scroll to position [107, 0]
